Goal: Find specific page/section: Find specific page/section

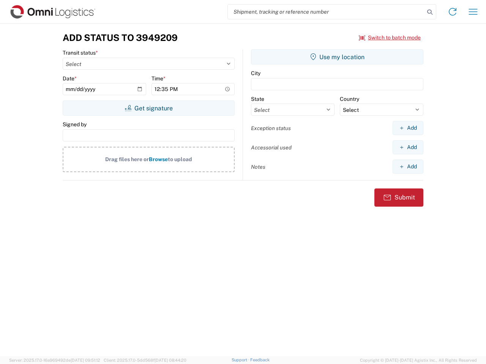
click at [326, 12] on input "search" at bounding box center [326, 12] width 197 height 14
click at [430, 12] on icon at bounding box center [429, 12] width 11 height 11
click at [452, 12] on icon at bounding box center [452, 12] width 12 height 12
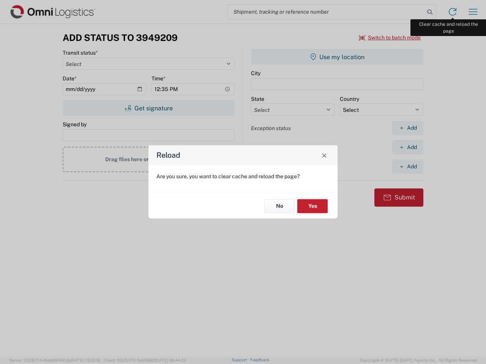
click at [473, 12] on div "Reload Are you sure, you want to clear cache and reload the page? No Yes" at bounding box center [243, 182] width 486 height 364
click at [390, 38] on div "Reload Are you sure, you want to clear cache and reload the page? No Yes" at bounding box center [243, 182] width 486 height 364
click at [148, 108] on div "Reload Are you sure, you want to clear cache and reload the page? No Yes" at bounding box center [243, 182] width 486 height 364
click at [337, 57] on div "Reload Are you sure, you want to clear cache and reload the page? No Yes" at bounding box center [243, 182] width 486 height 364
click at [408, 128] on div "Reload Are you sure, you want to clear cache and reload the page? No Yes" at bounding box center [243, 182] width 486 height 364
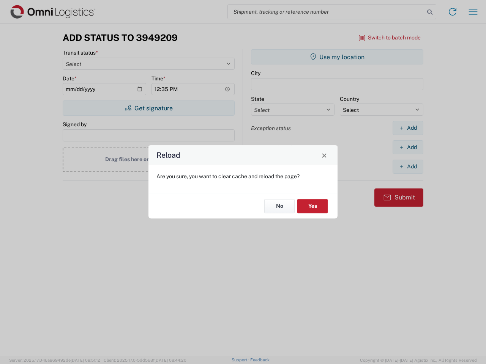
click at [408, 147] on div "Reload Are you sure, you want to clear cache and reload the page? No Yes" at bounding box center [243, 182] width 486 height 364
click at [408, 167] on div "Reload Are you sure, you want to clear cache and reload the page? No Yes" at bounding box center [243, 182] width 486 height 364
